Goal: Check status: Check status

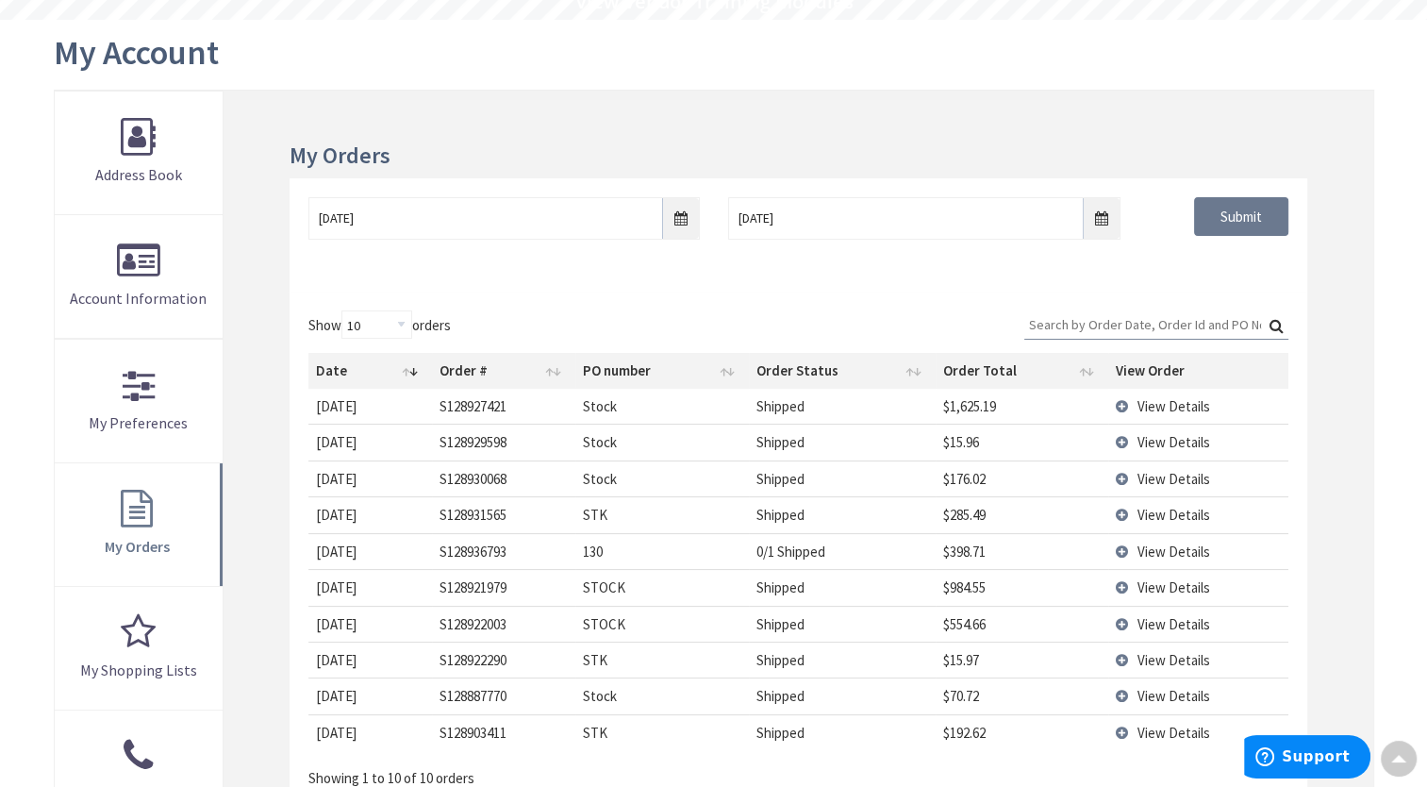
click at [1173, 405] on span "View Details" at bounding box center [1174, 406] width 73 height 18
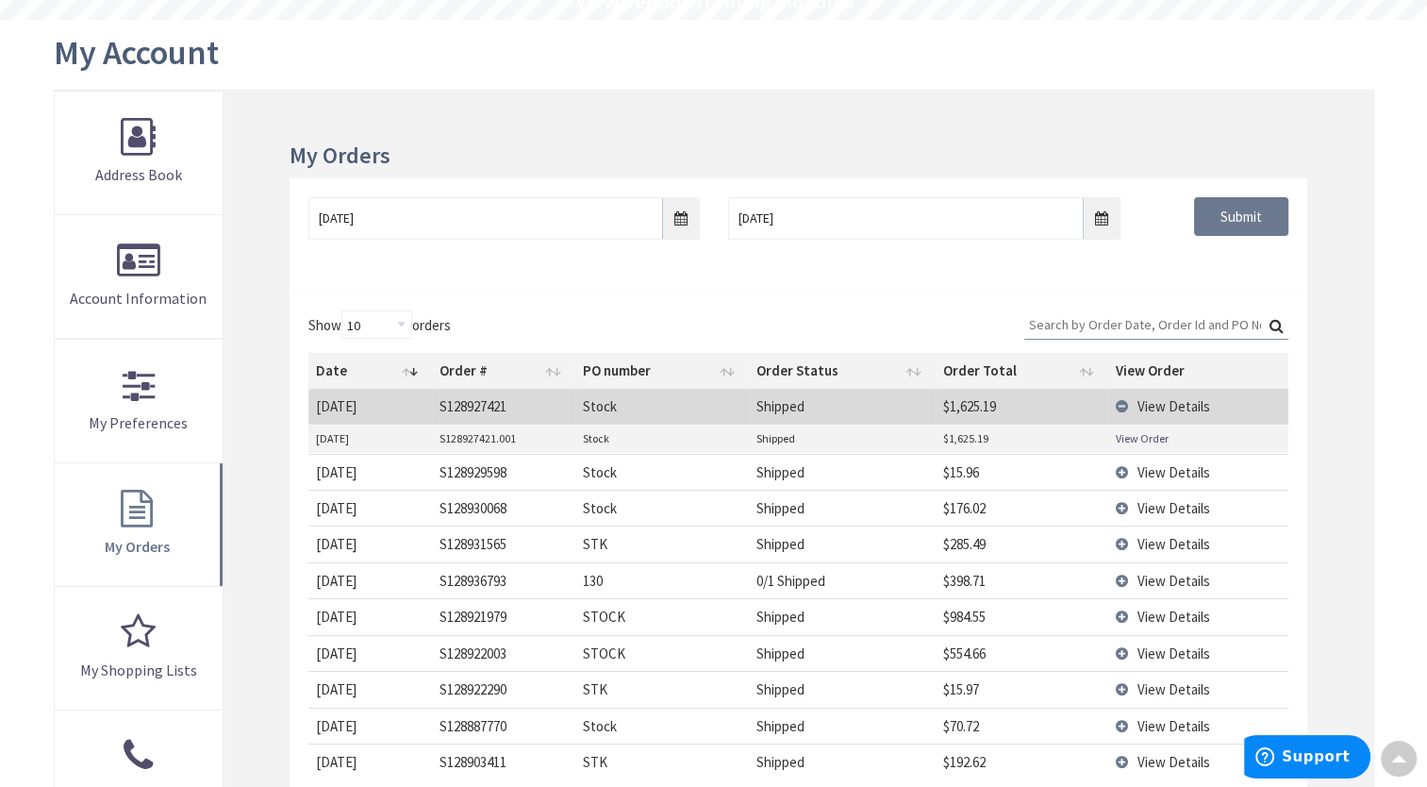
click at [1152, 441] on link "View Order" at bounding box center [1142, 438] width 53 height 16
click at [1133, 394] on td "View Details" at bounding box center [1198, 406] width 180 height 35
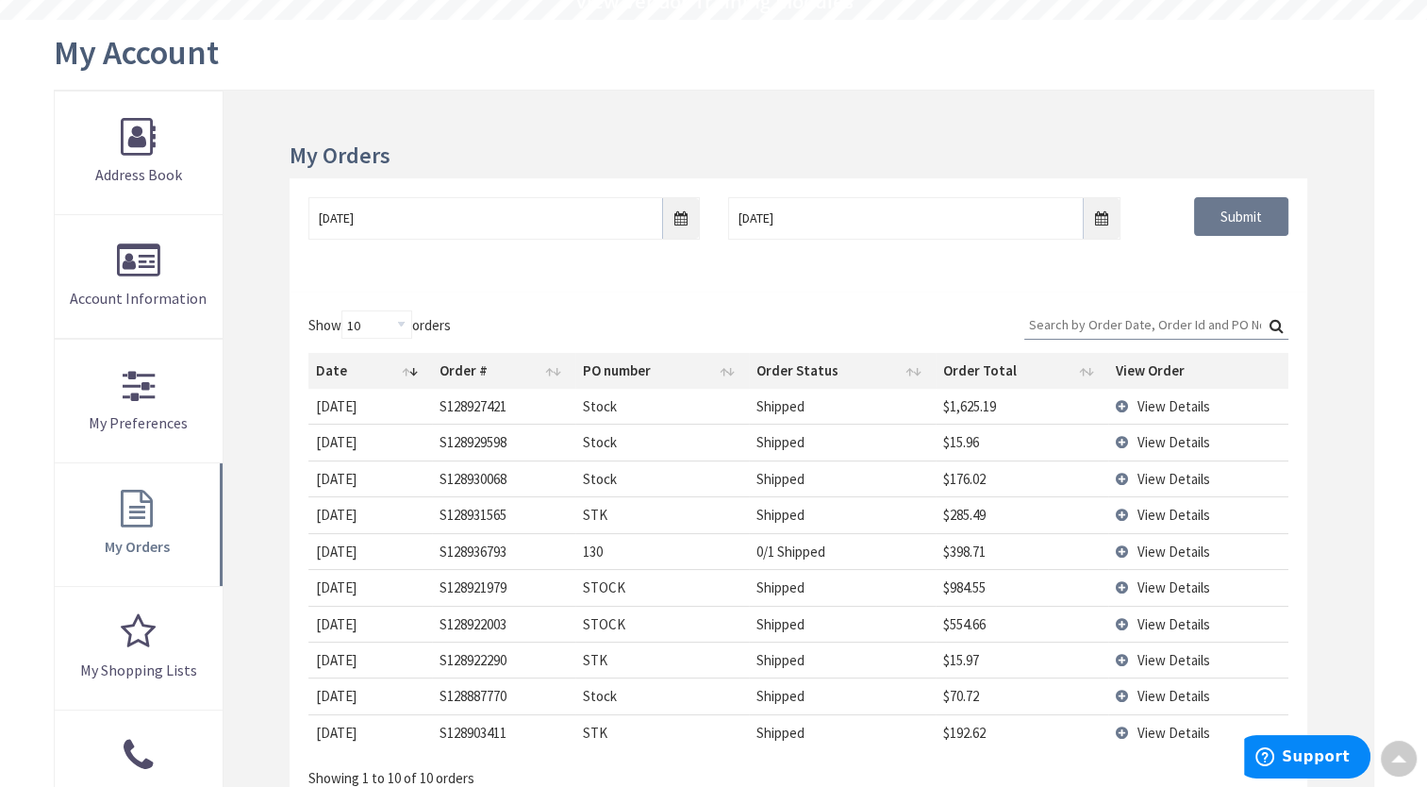
click at [1157, 442] on span "View Details" at bounding box center [1174, 442] width 73 height 18
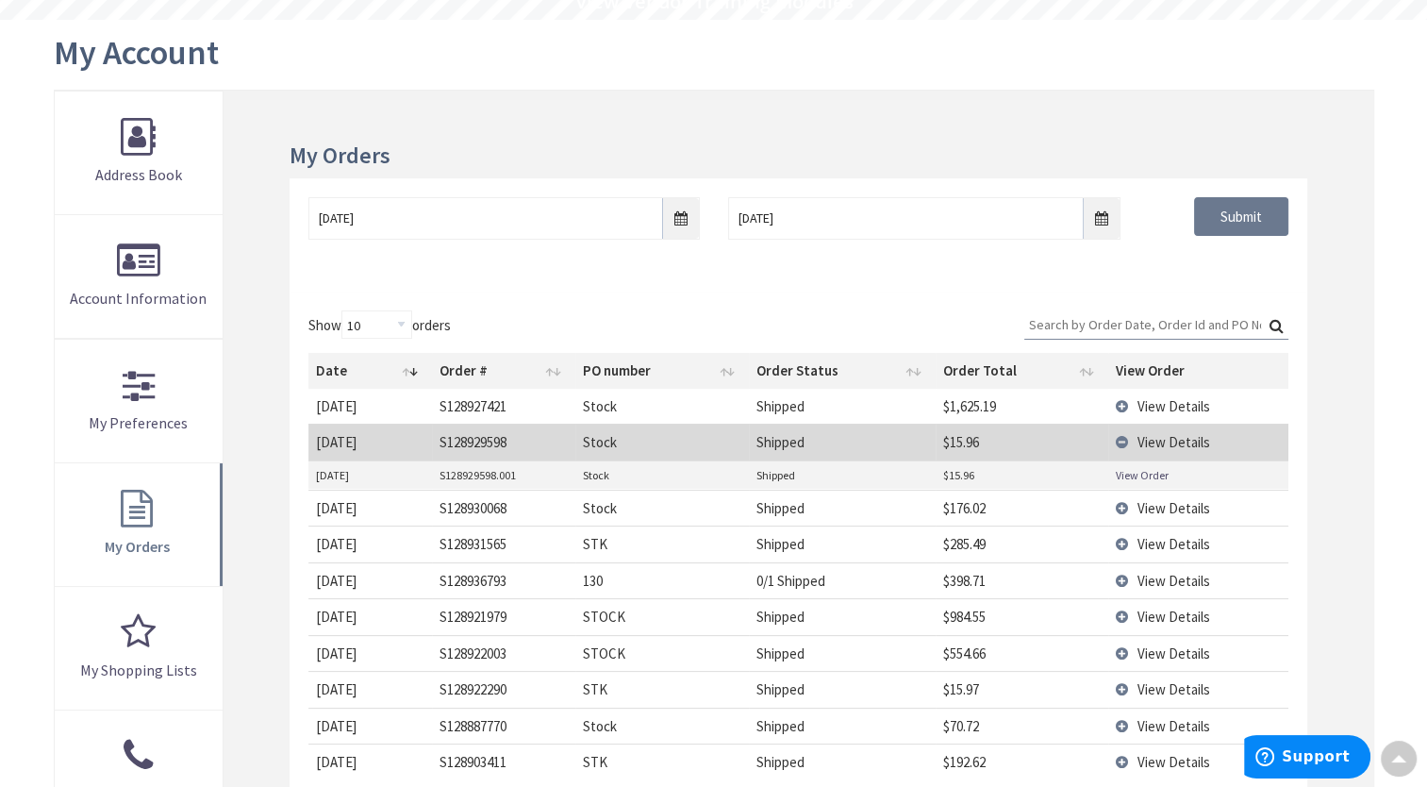
click at [1155, 474] on link "View Order" at bounding box center [1142, 475] width 53 height 16
click at [1129, 436] on td "View Details" at bounding box center [1198, 442] width 180 height 36
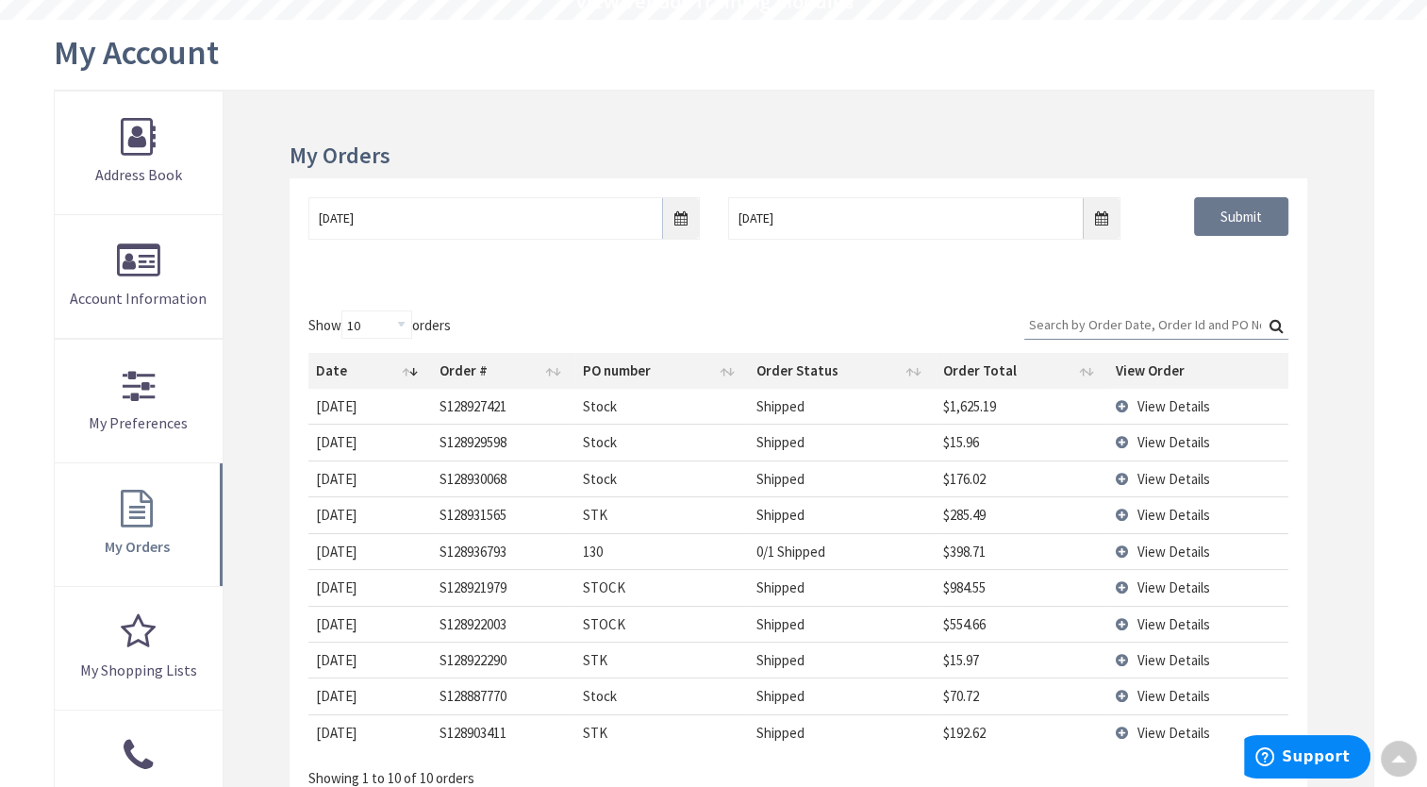
click at [1131, 474] on td "View Details" at bounding box center [1198, 478] width 180 height 36
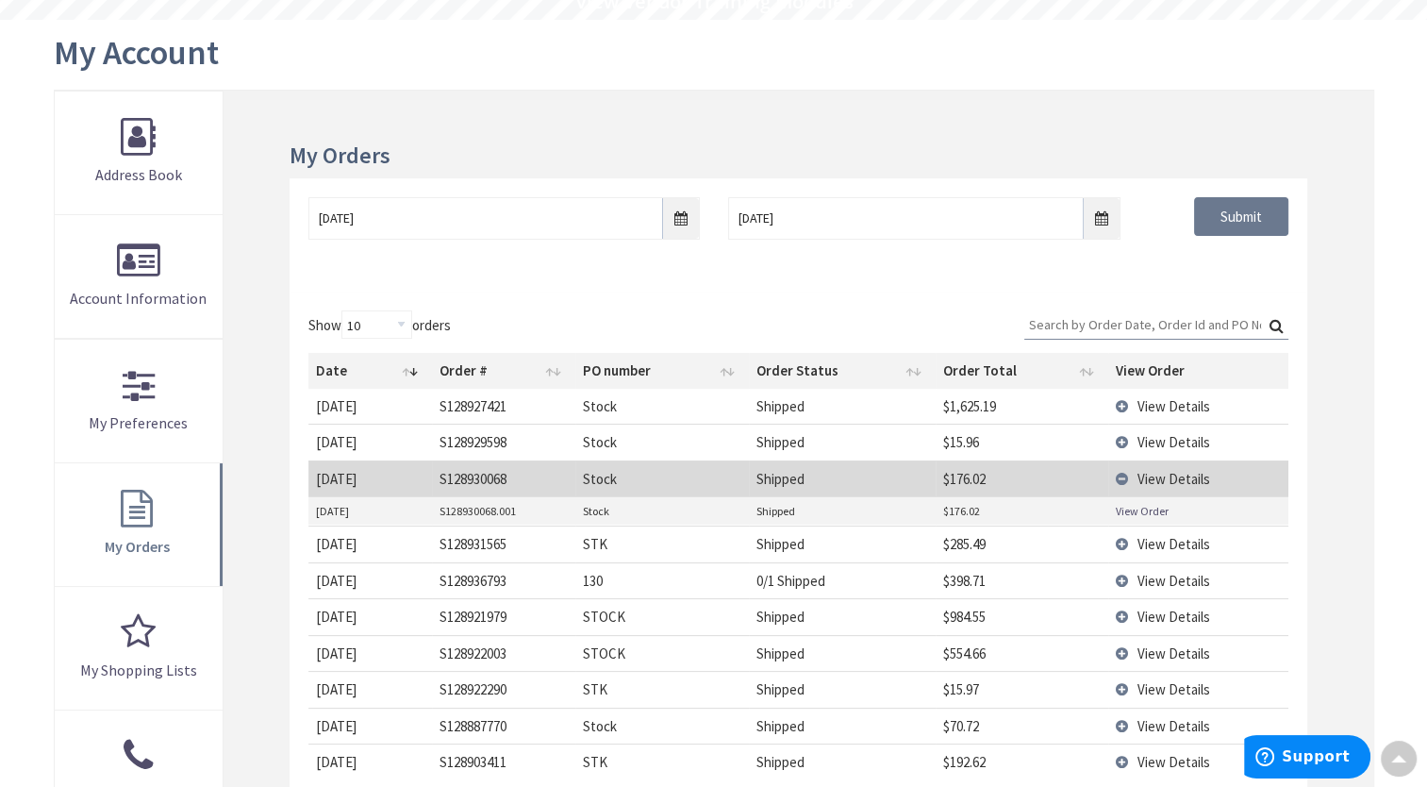
click at [1147, 507] on link "View Order" at bounding box center [1142, 511] width 53 height 16
click at [1136, 542] on td "View Details" at bounding box center [1198, 543] width 180 height 36
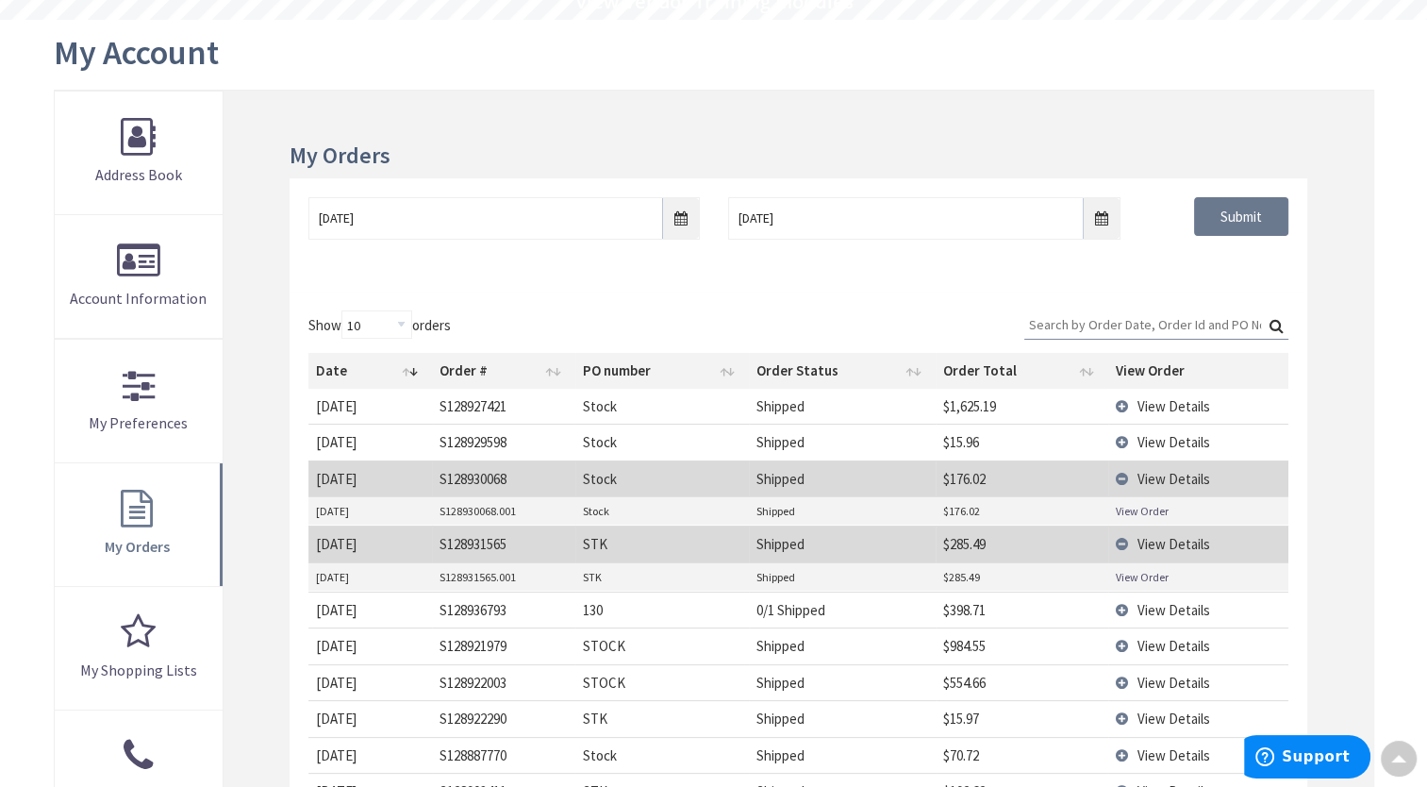
click at [1152, 475] on span "View Details" at bounding box center [1174, 479] width 73 height 18
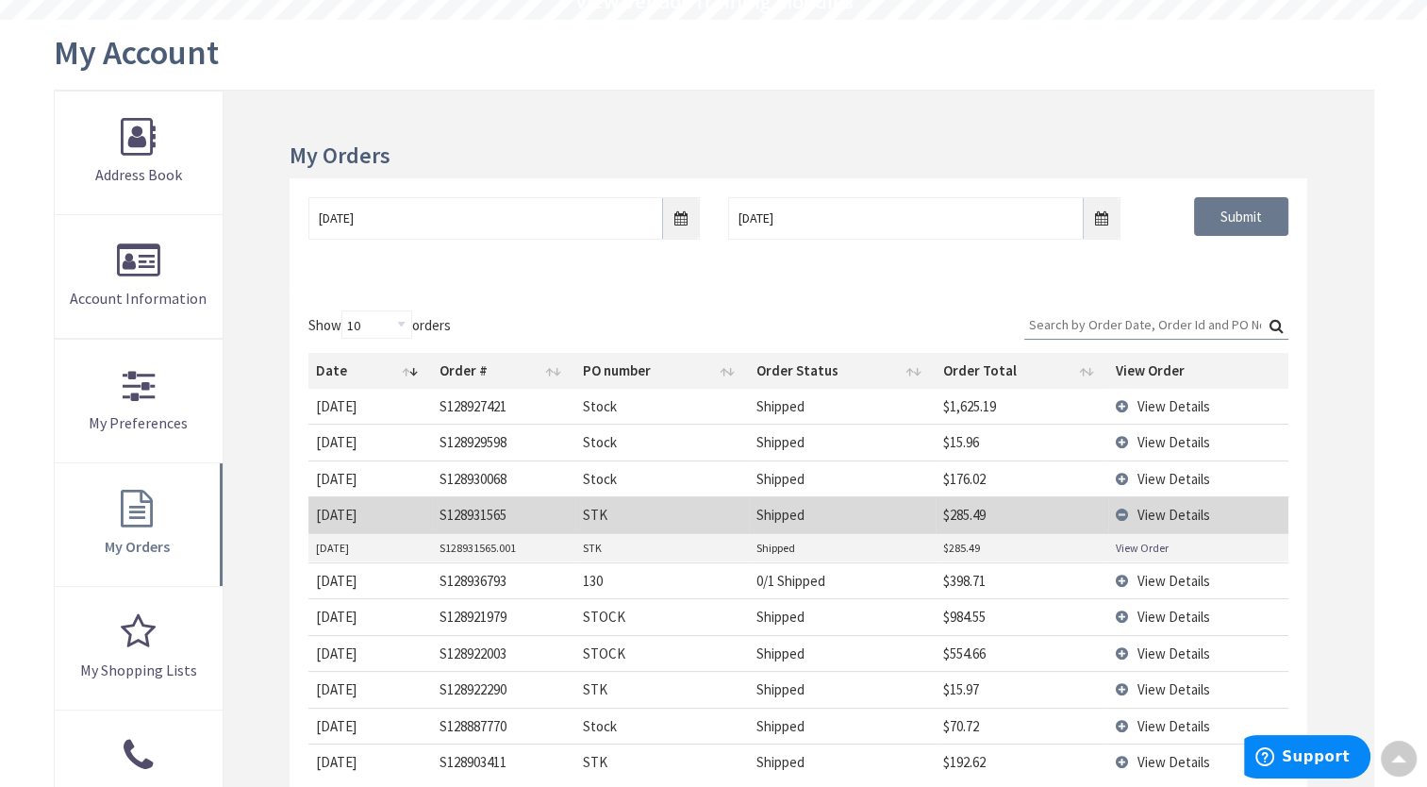
click at [1151, 542] on link "View Order" at bounding box center [1142, 548] width 53 height 16
click at [1157, 575] on span "View Details" at bounding box center [1174, 581] width 73 height 18
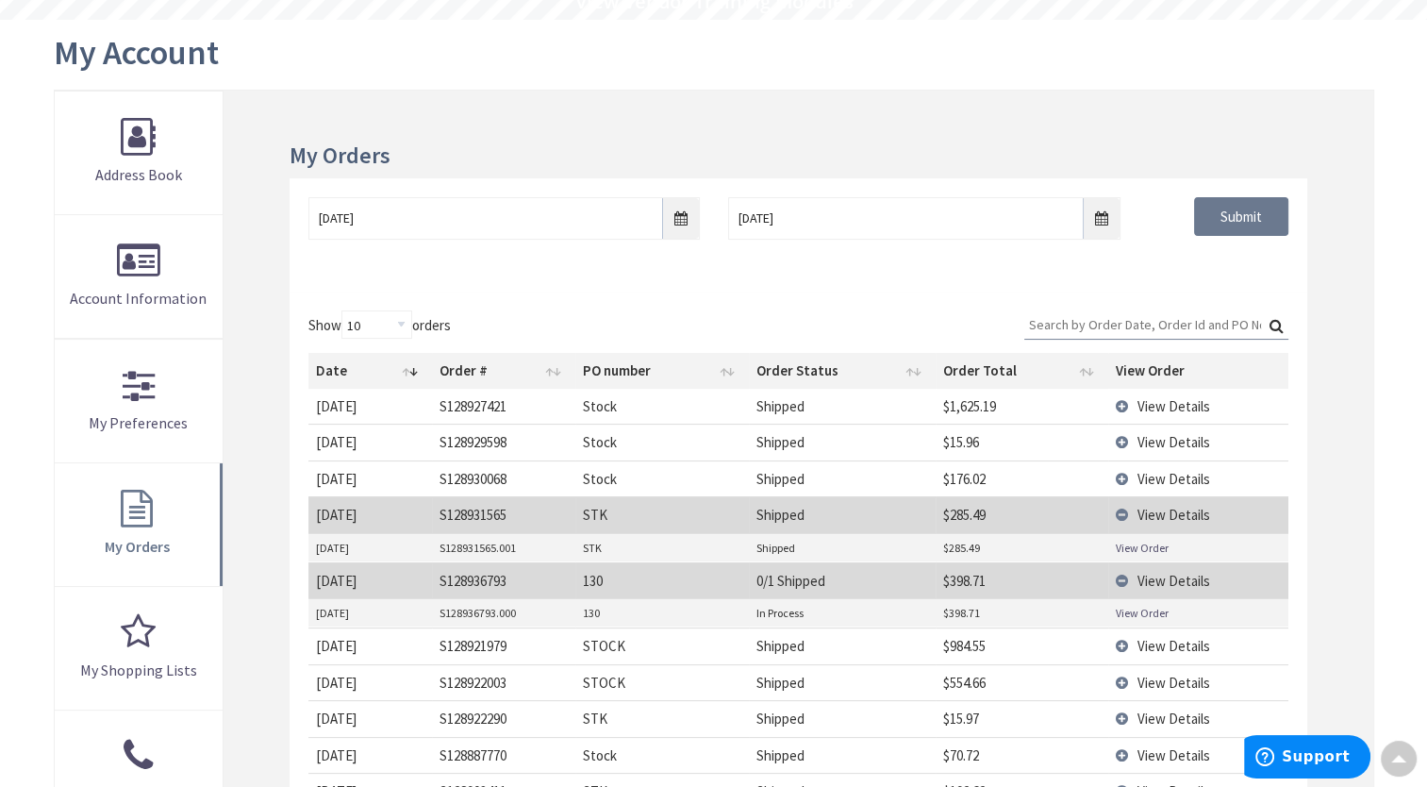
click at [1150, 607] on link "View Order" at bounding box center [1142, 613] width 53 height 16
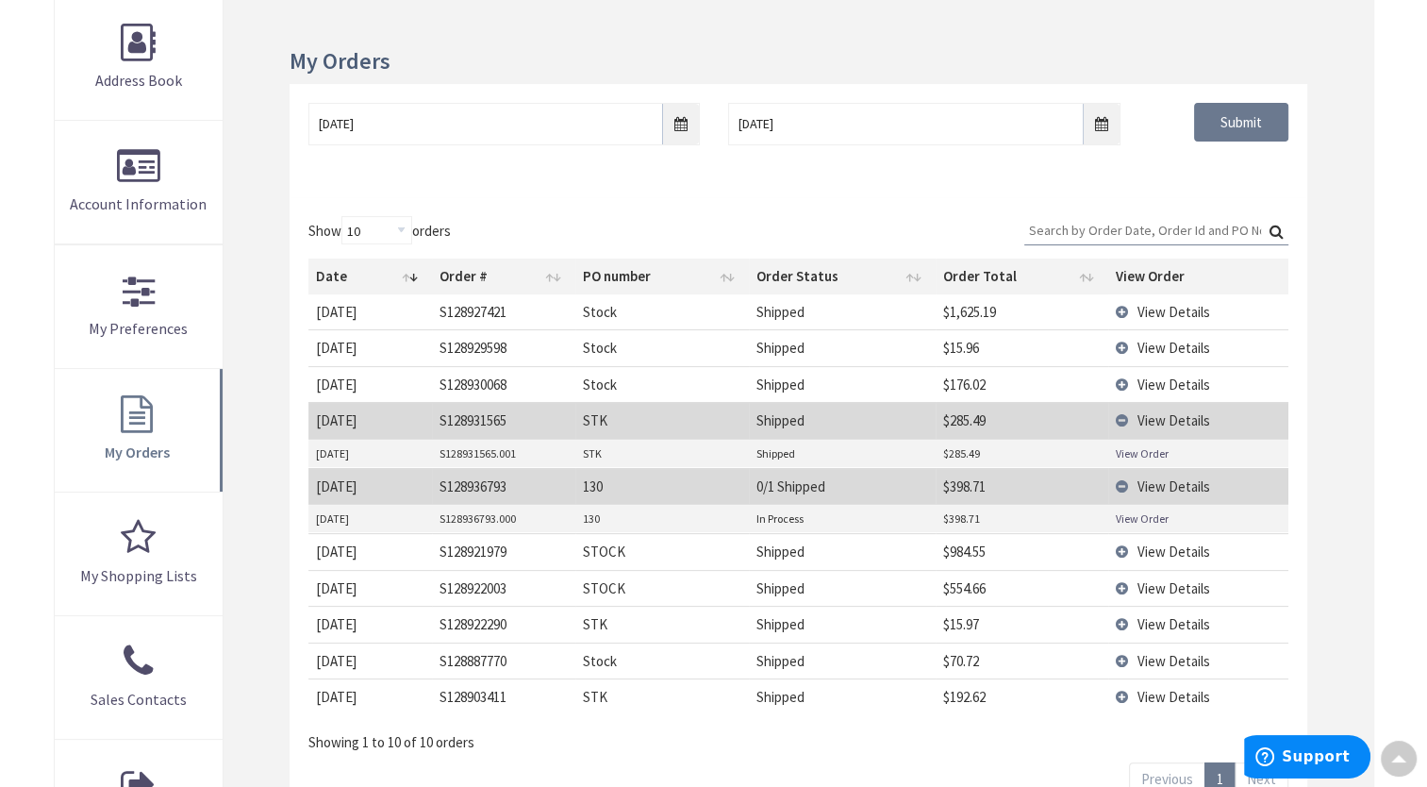
click at [1177, 414] on span "View Details" at bounding box center [1174, 420] width 73 height 18
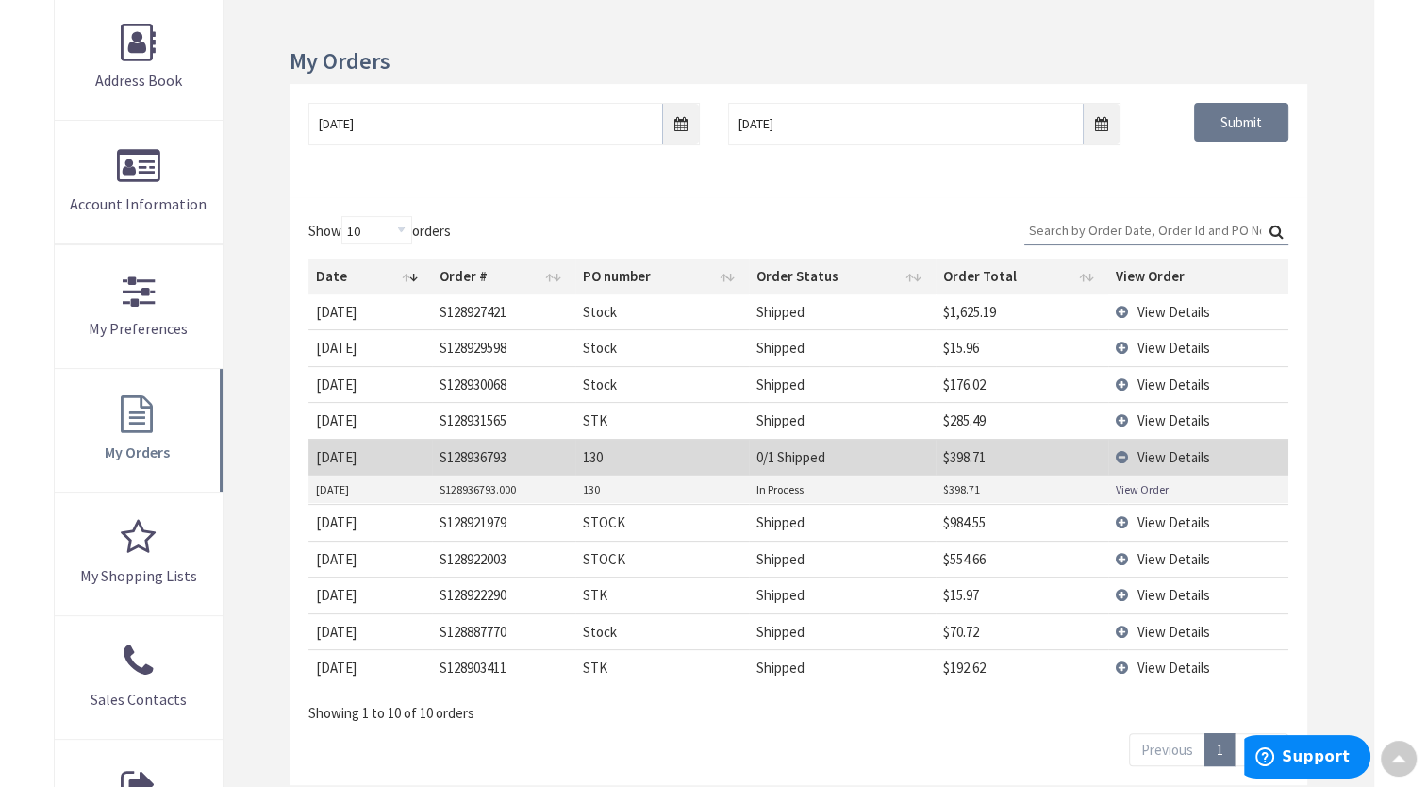
click at [1159, 455] on span "View Details" at bounding box center [1174, 457] width 73 height 18
